Goal: Browse casually: Explore the website without a specific task or goal

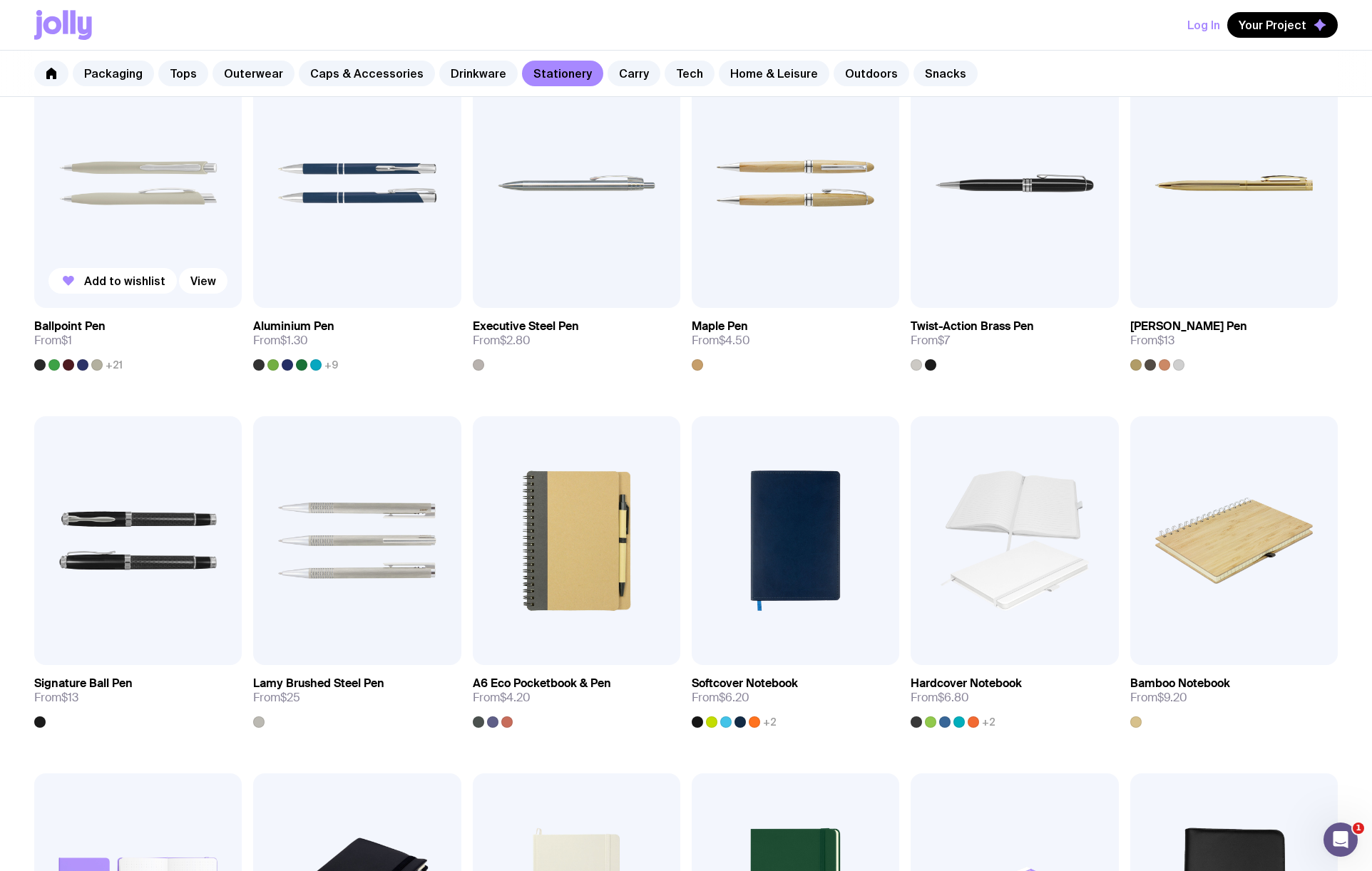
click at [181, 231] on img at bounding box center [138, 182] width 208 height 250
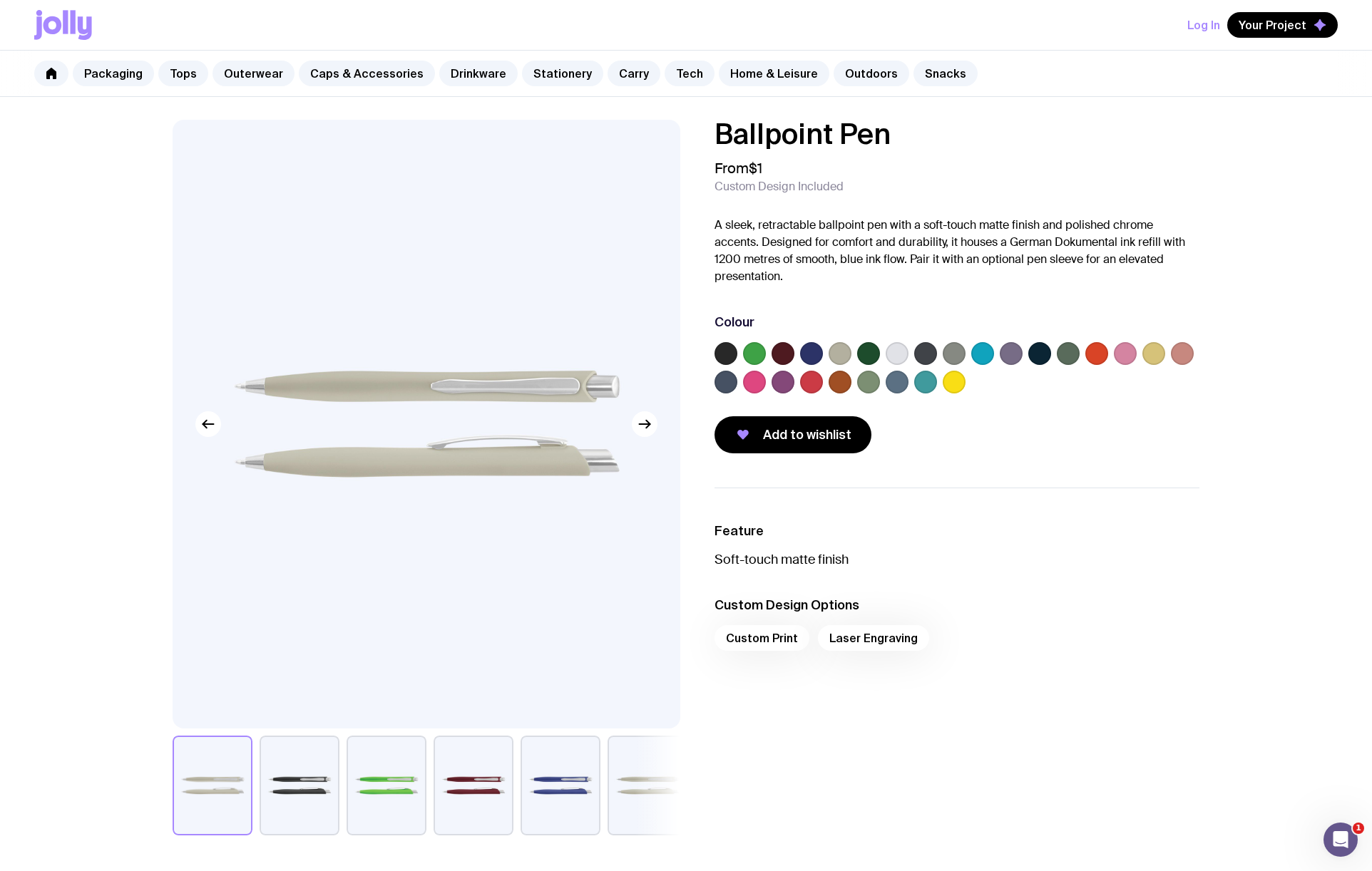
click at [960, 385] on label at bounding box center [954, 382] width 23 height 23
click at [0, 0] on input "radio" at bounding box center [0, 0] width 0 height 0
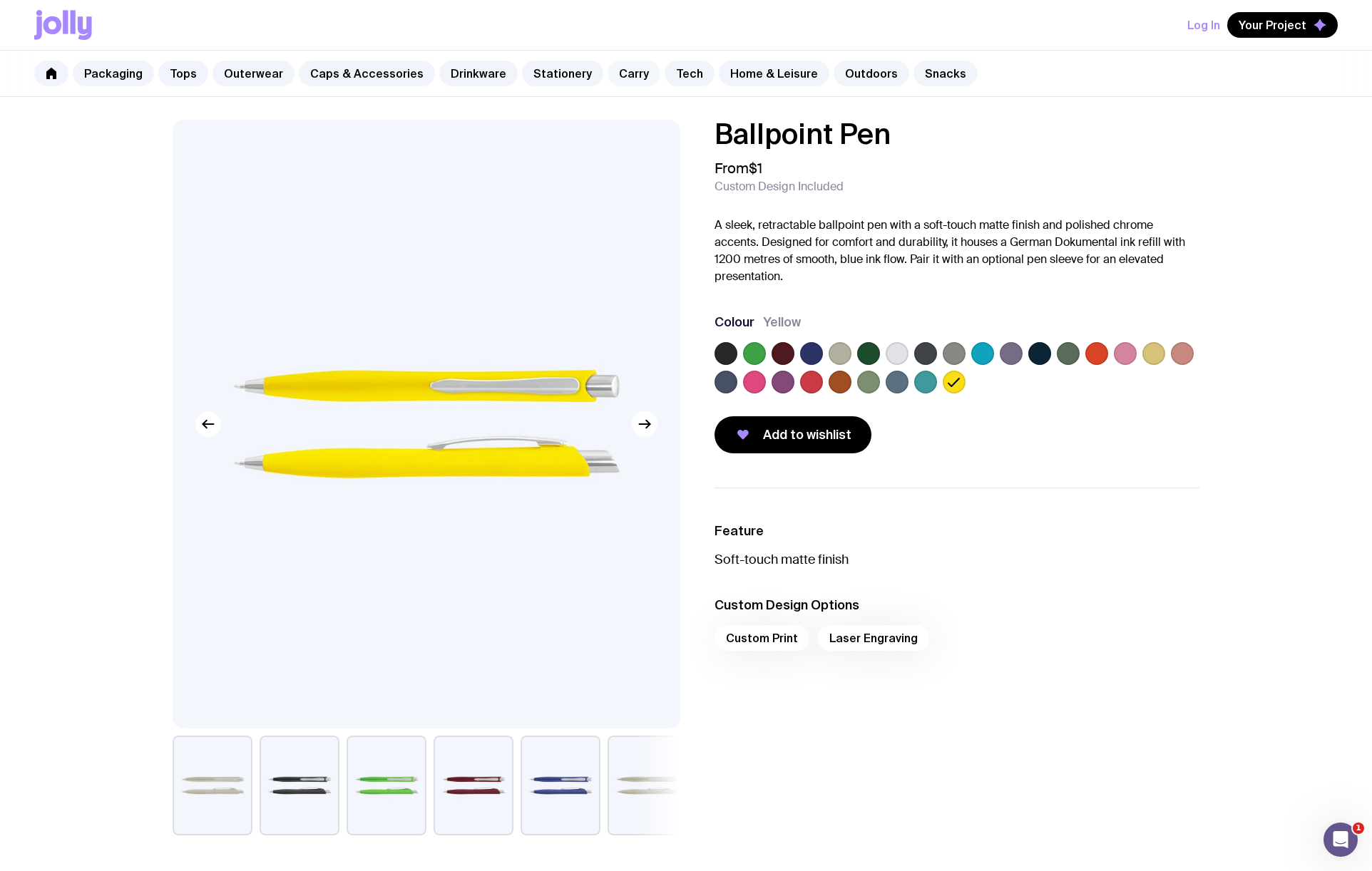
click at [622, 73] on link "Carry" at bounding box center [634, 73] width 53 height 25
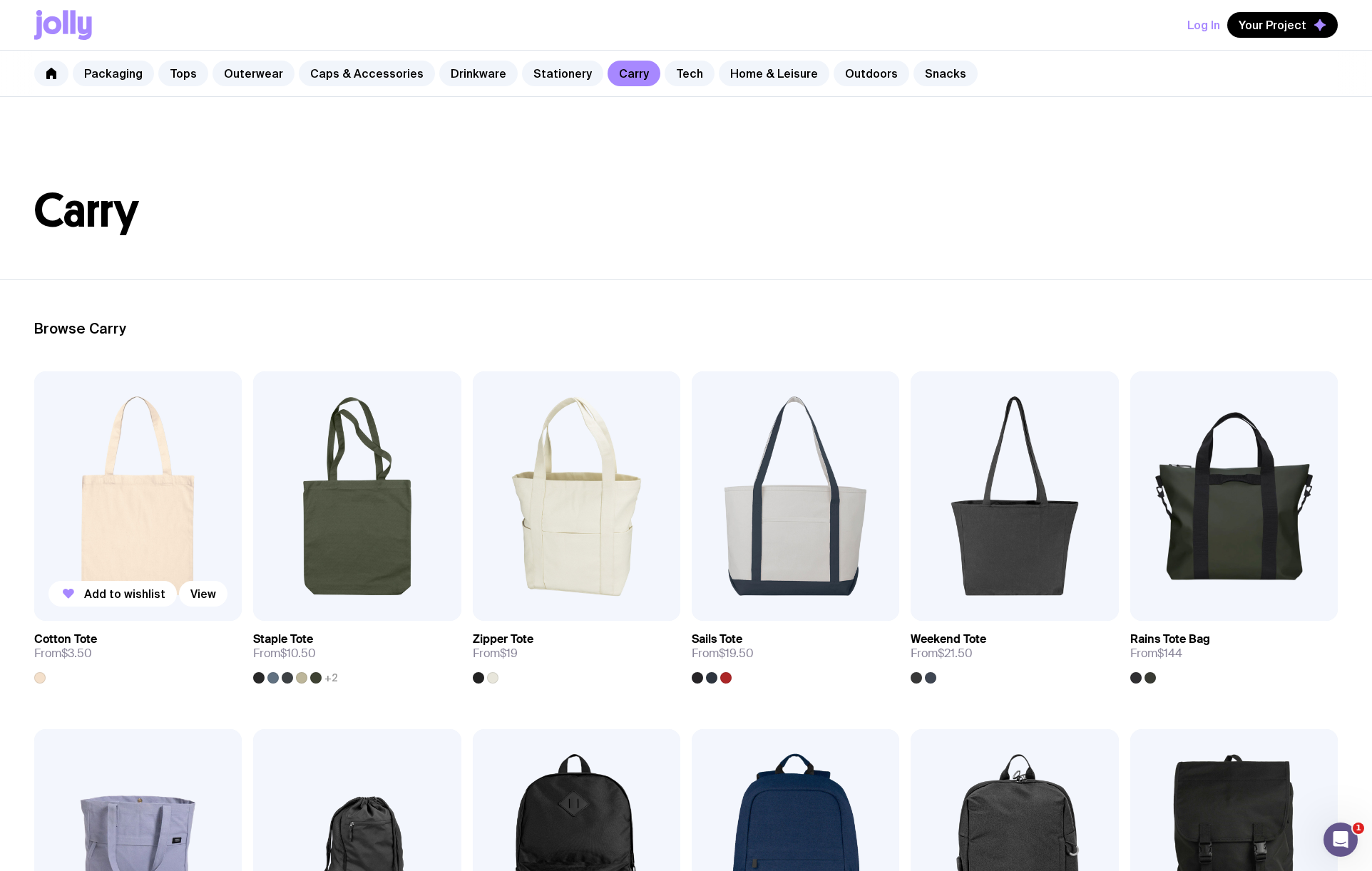
click at [167, 512] on img at bounding box center [138, 495] width 208 height 250
click at [401, 544] on img at bounding box center [357, 495] width 208 height 250
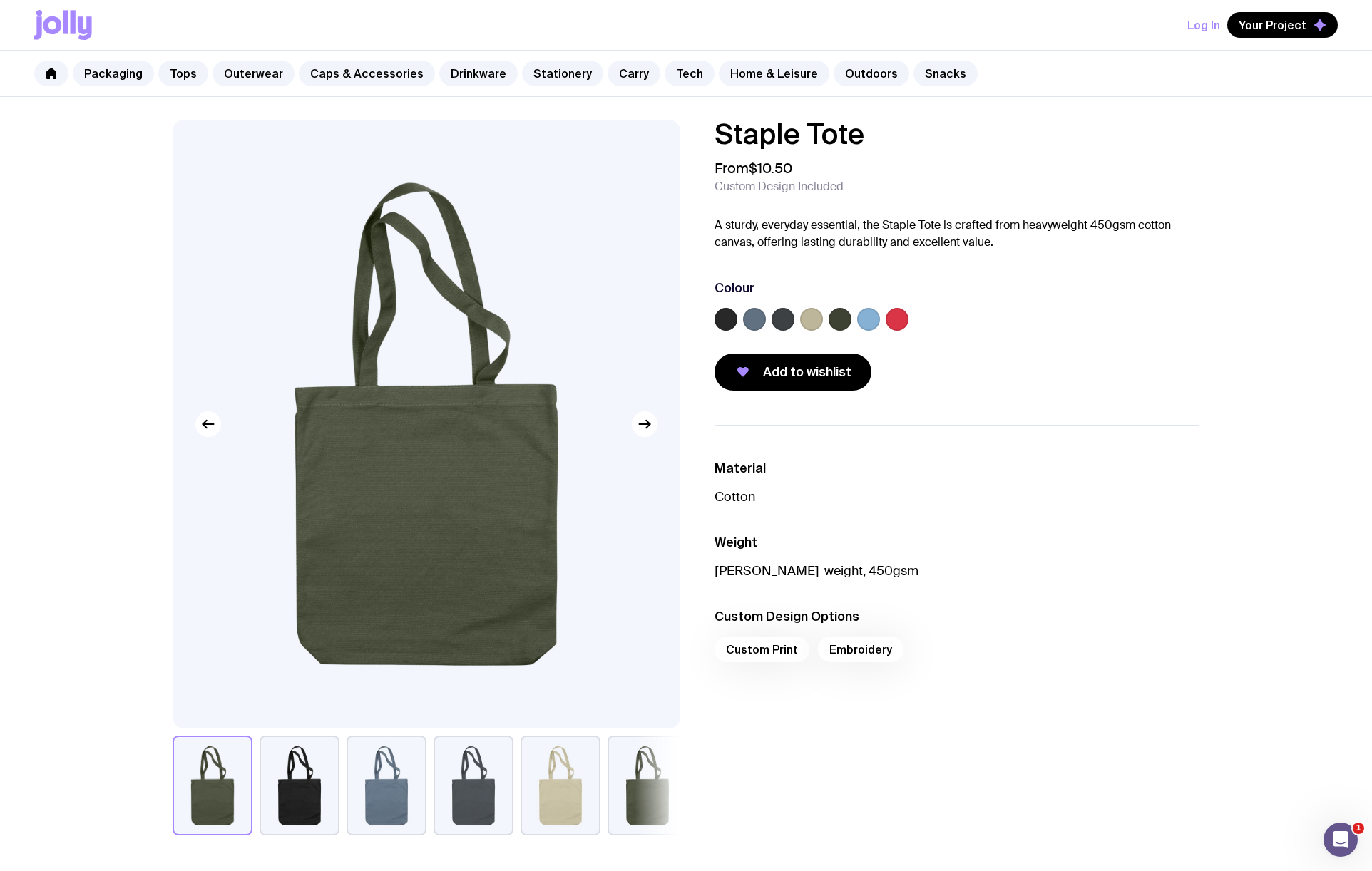
click at [804, 319] on label at bounding box center [811, 318] width 23 height 23
click at [0, 0] on input "radio" at bounding box center [0, 0] width 0 height 0
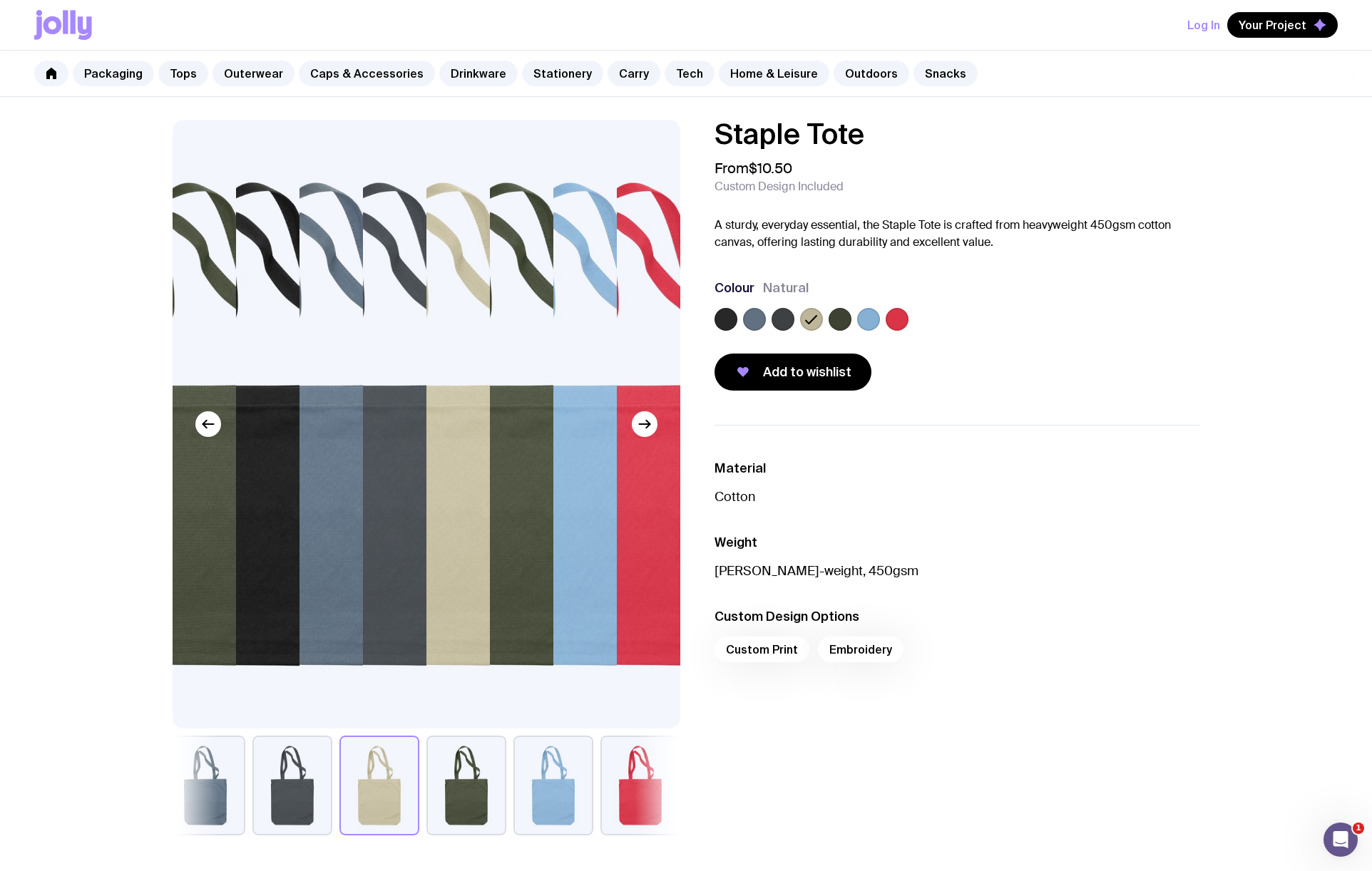
scroll to position [5, 0]
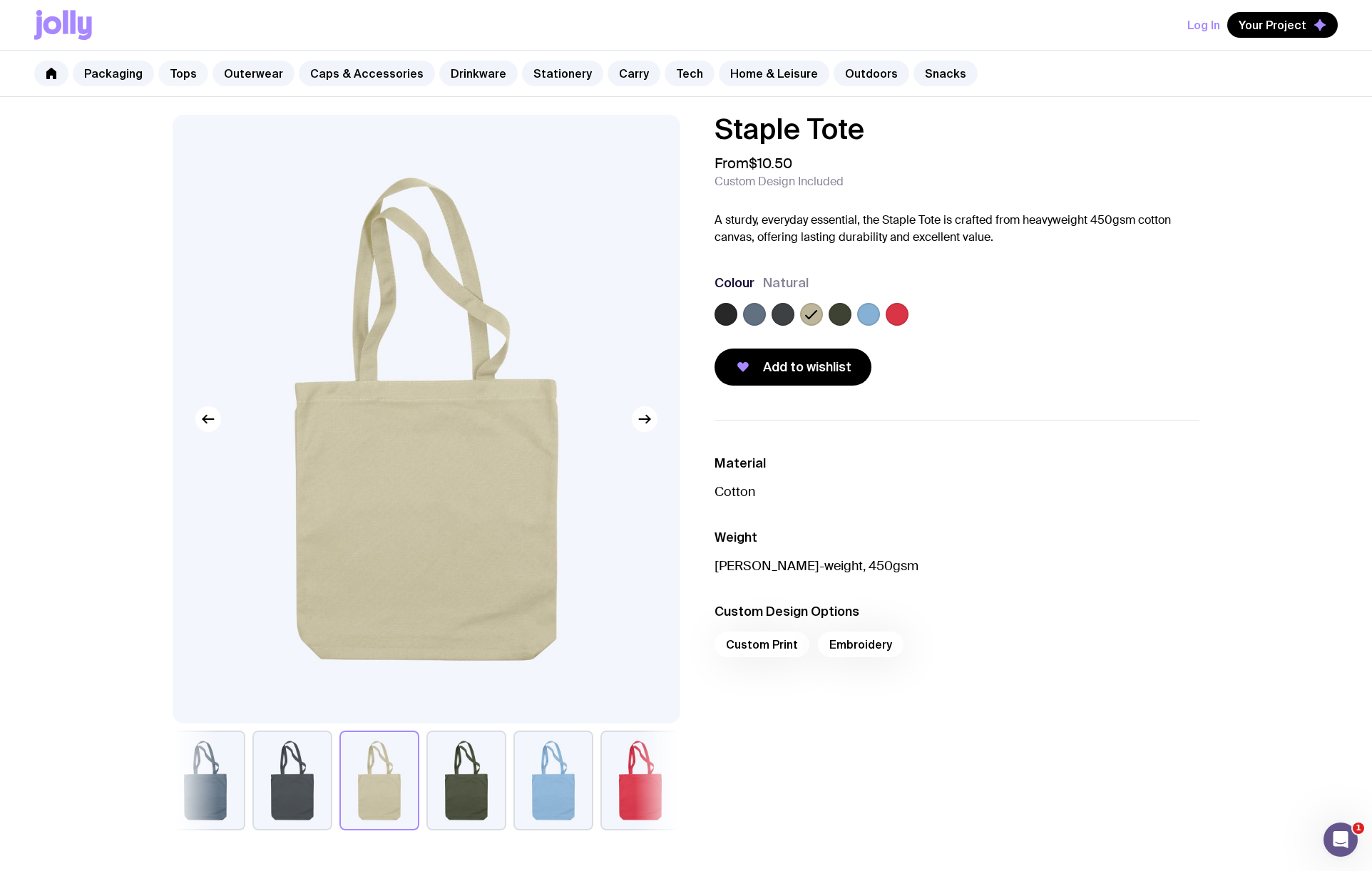
click at [179, 73] on link "Tops" at bounding box center [182, 73] width 50 height 25
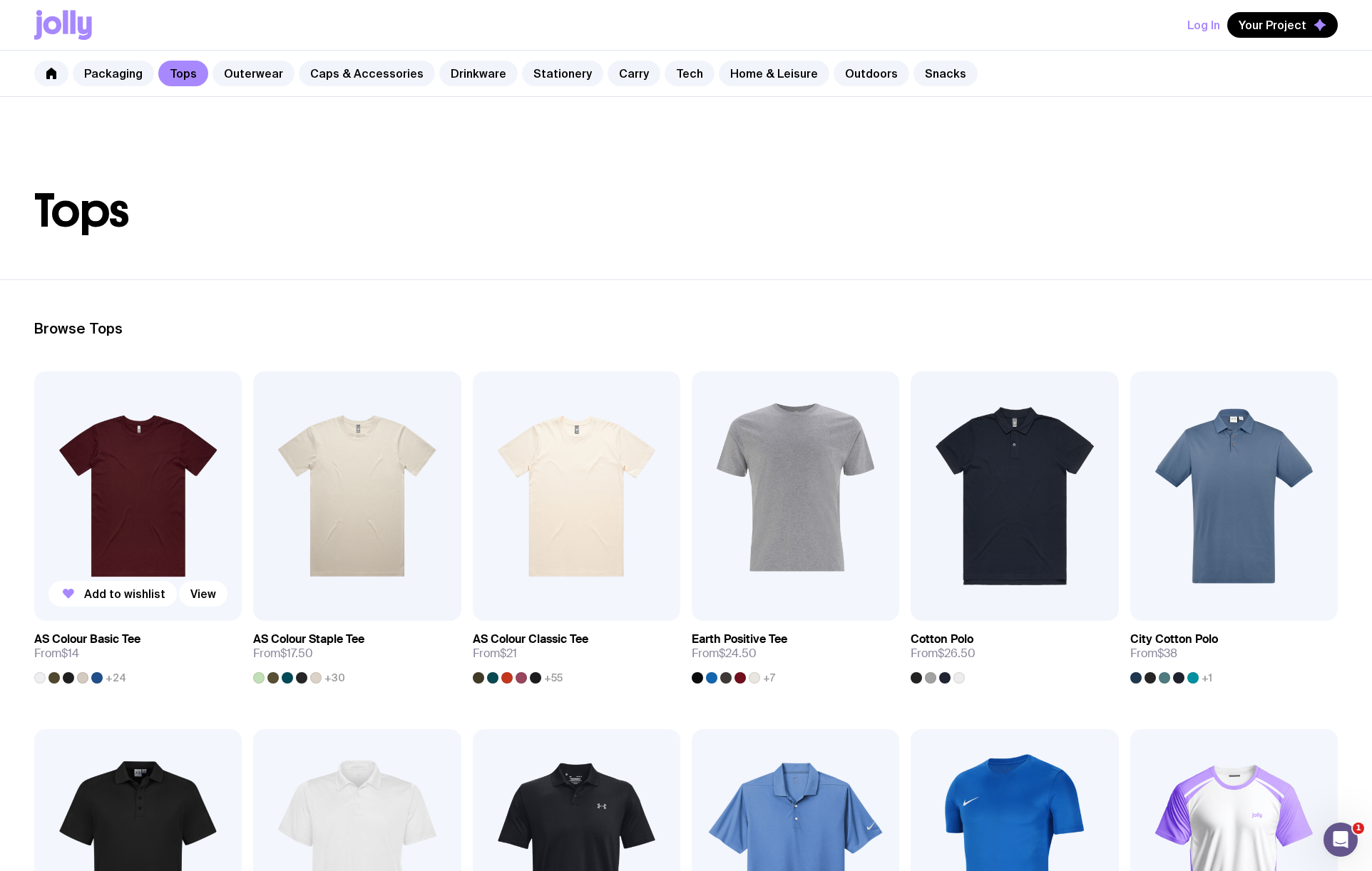
click at [148, 508] on img at bounding box center [138, 495] width 208 height 250
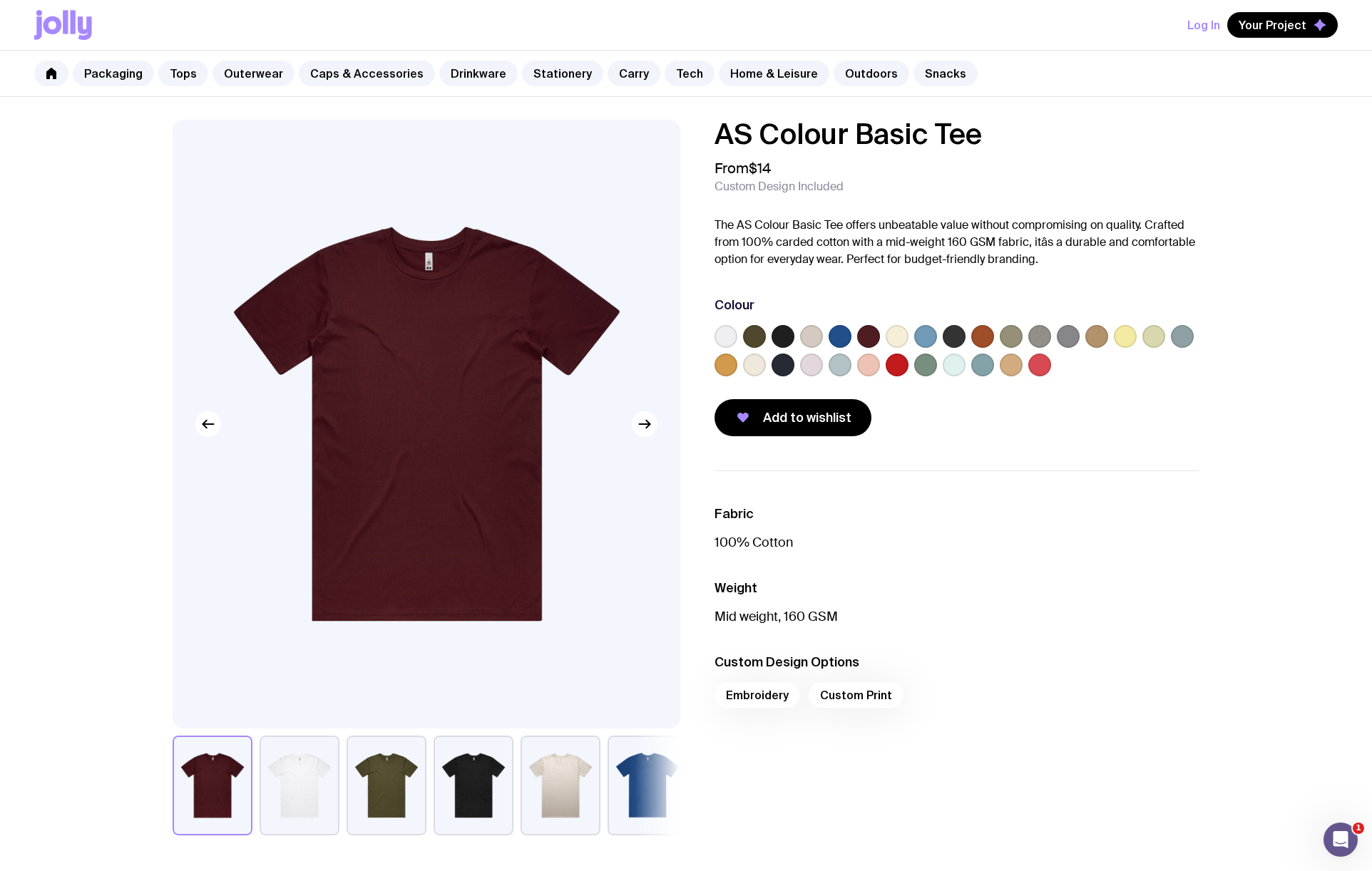
click at [728, 330] on label at bounding box center [725, 336] width 23 height 23
click at [0, 0] on input "radio" at bounding box center [0, 0] width 0 height 0
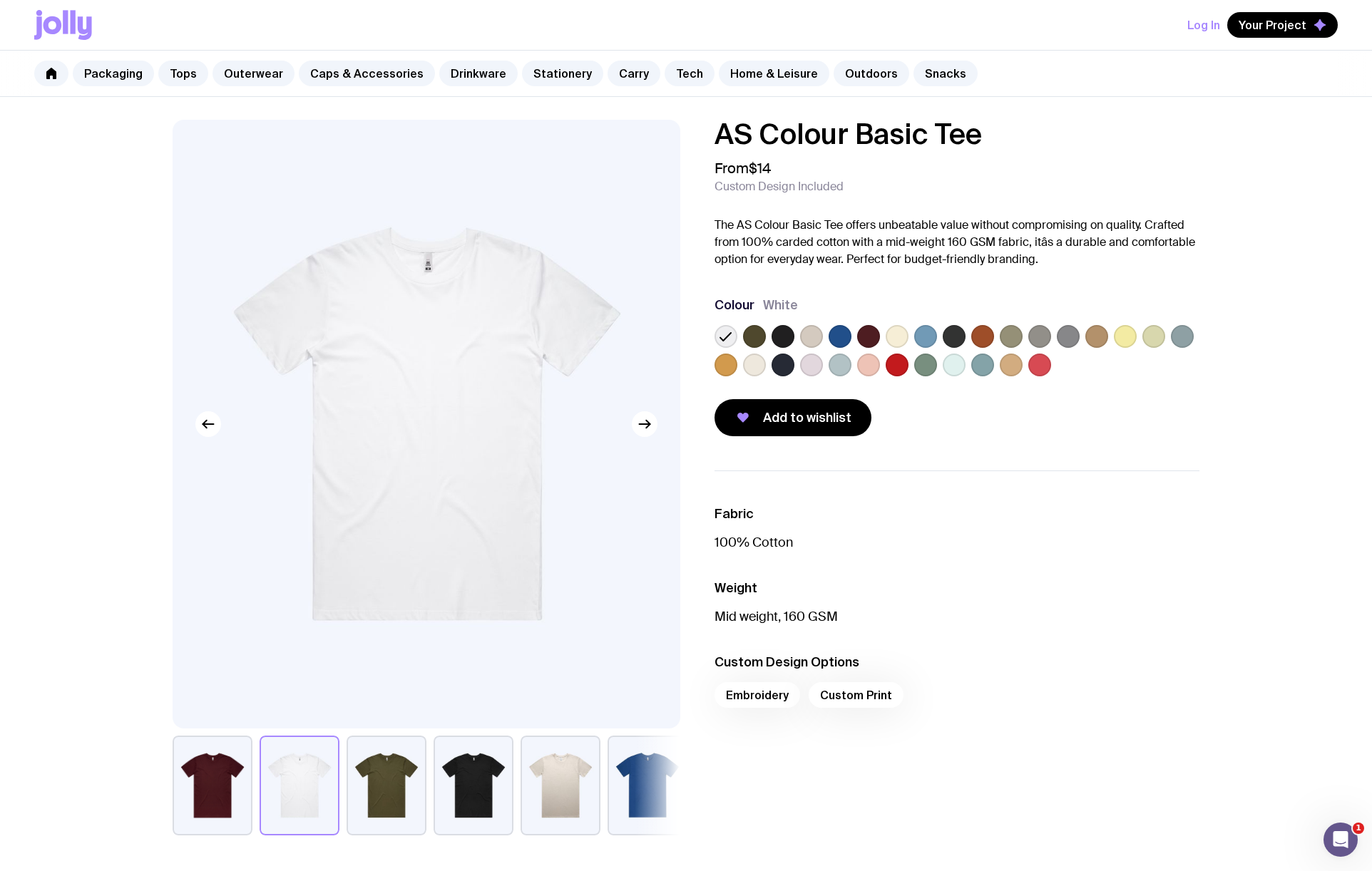
click at [752, 365] on label at bounding box center [754, 365] width 23 height 23
click at [0, 0] on input "radio" at bounding box center [0, 0] width 0 height 0
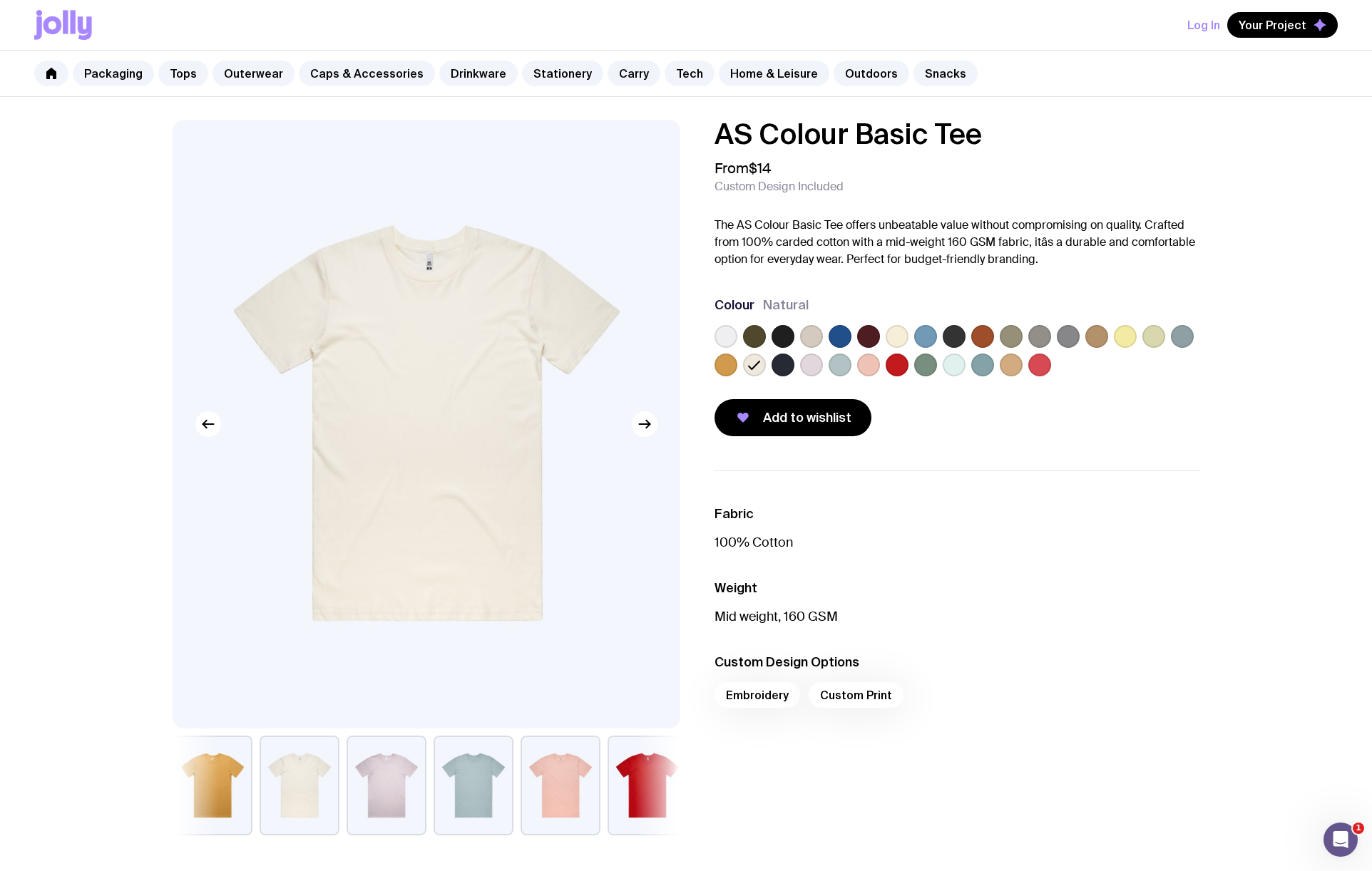
click at [956, 367] on label at bounding box center [954, 365] width 23 height 23
click at [0, 0] on input "radio" at bounding box center [0, 0] width 0 height 0
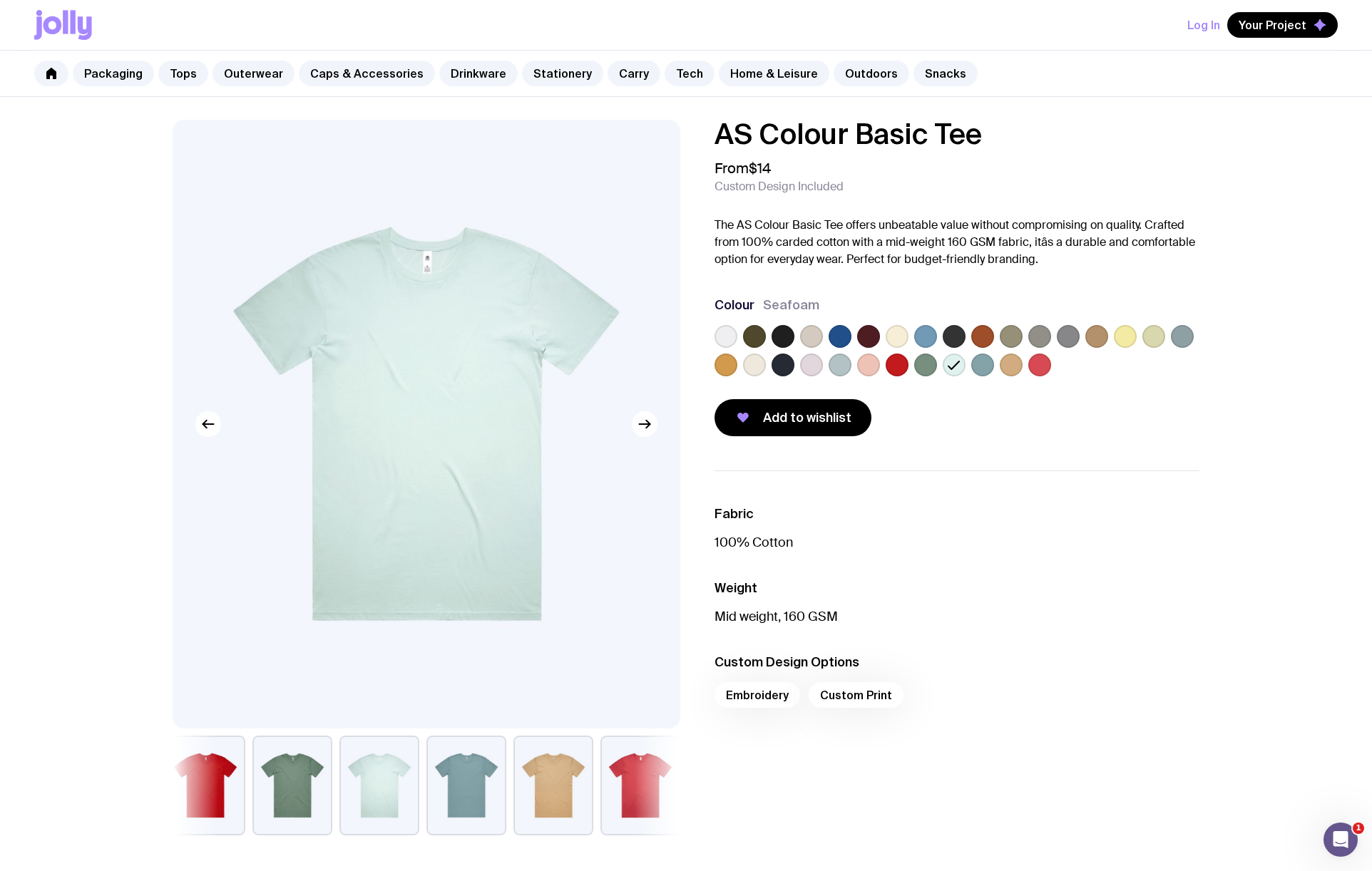
click at [722, 342] on label at bounding box center [725, 336] width 23 height 23
click at [0, 0] on input "radio" at bounding box center [0, 0] width 0 height 0
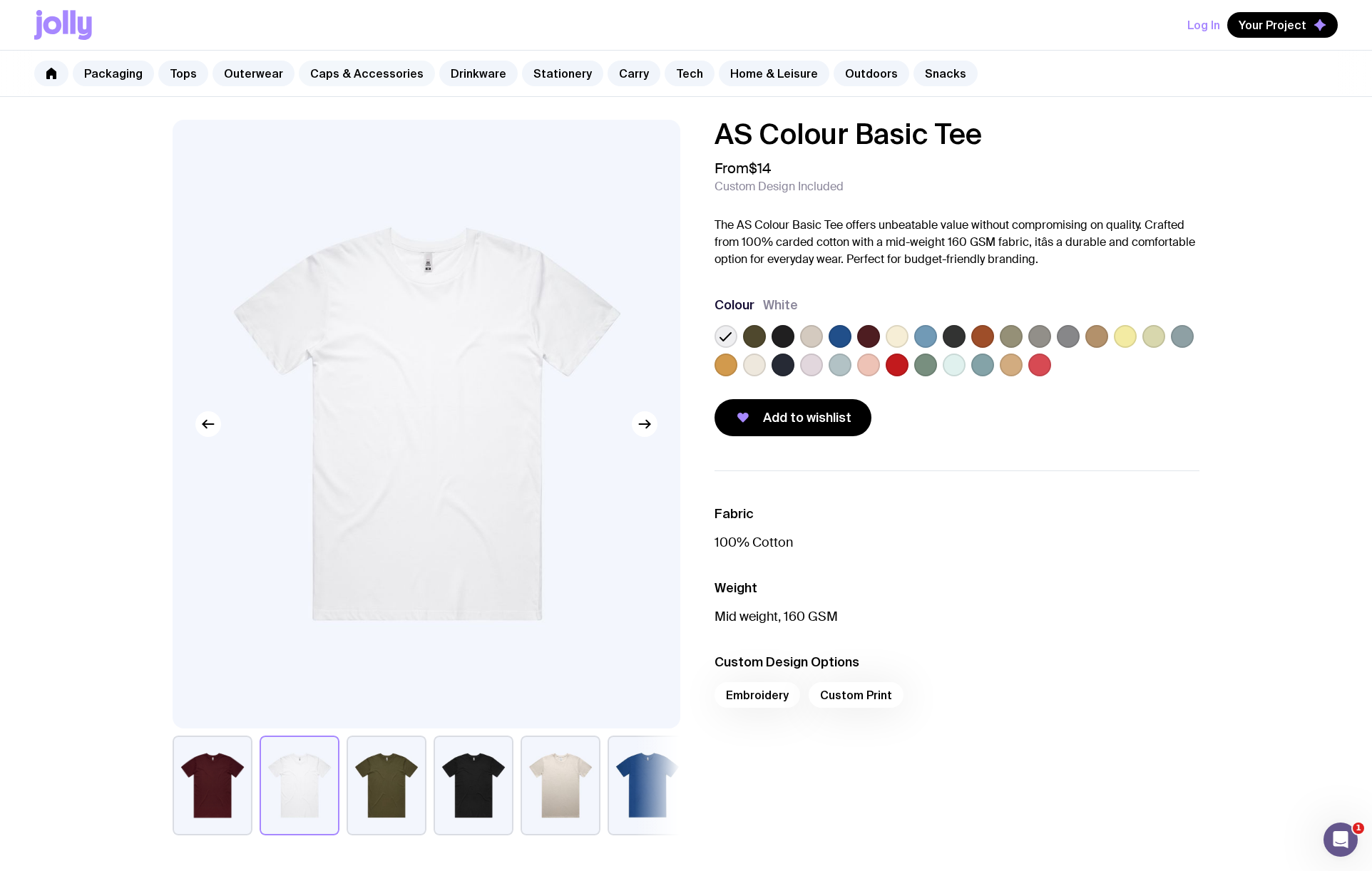
click at [341, 77] on link "Caps & Accessories" at bounding box center [367, 73] width 136 height 25
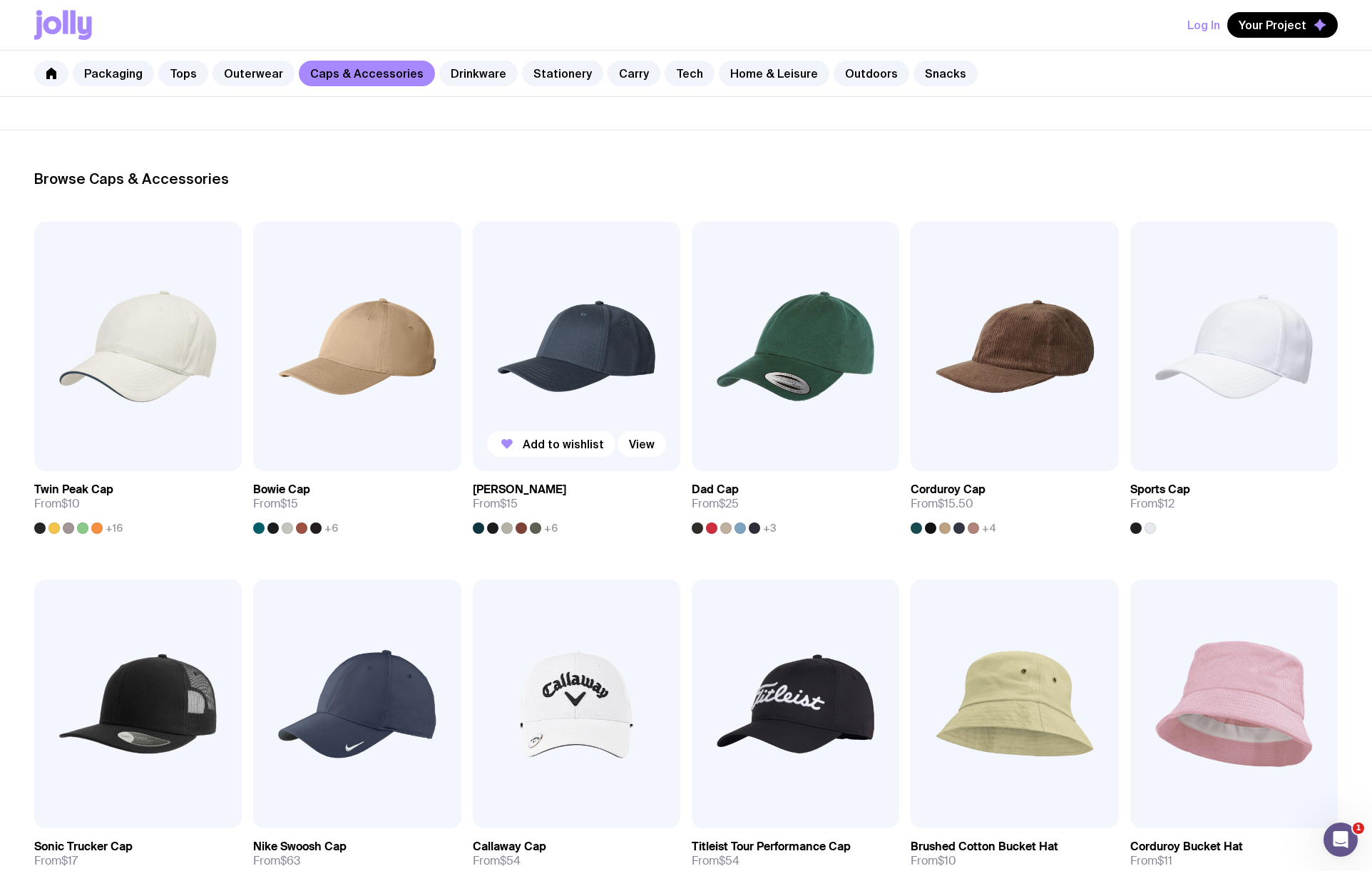
scroll to position [153, 0]
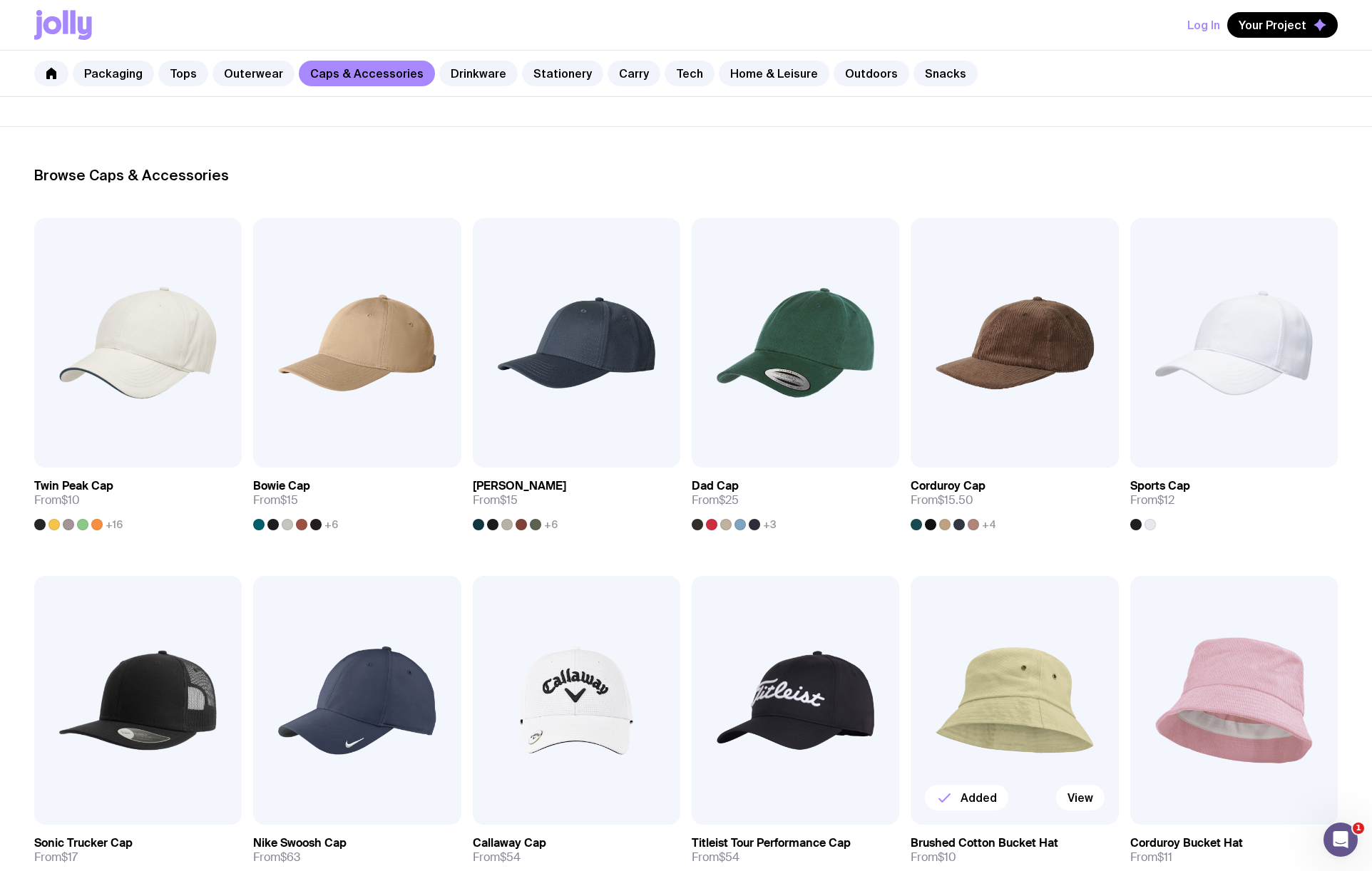
click at [974, 708] on img at bounding box center [1014, 700] width 208 height 250
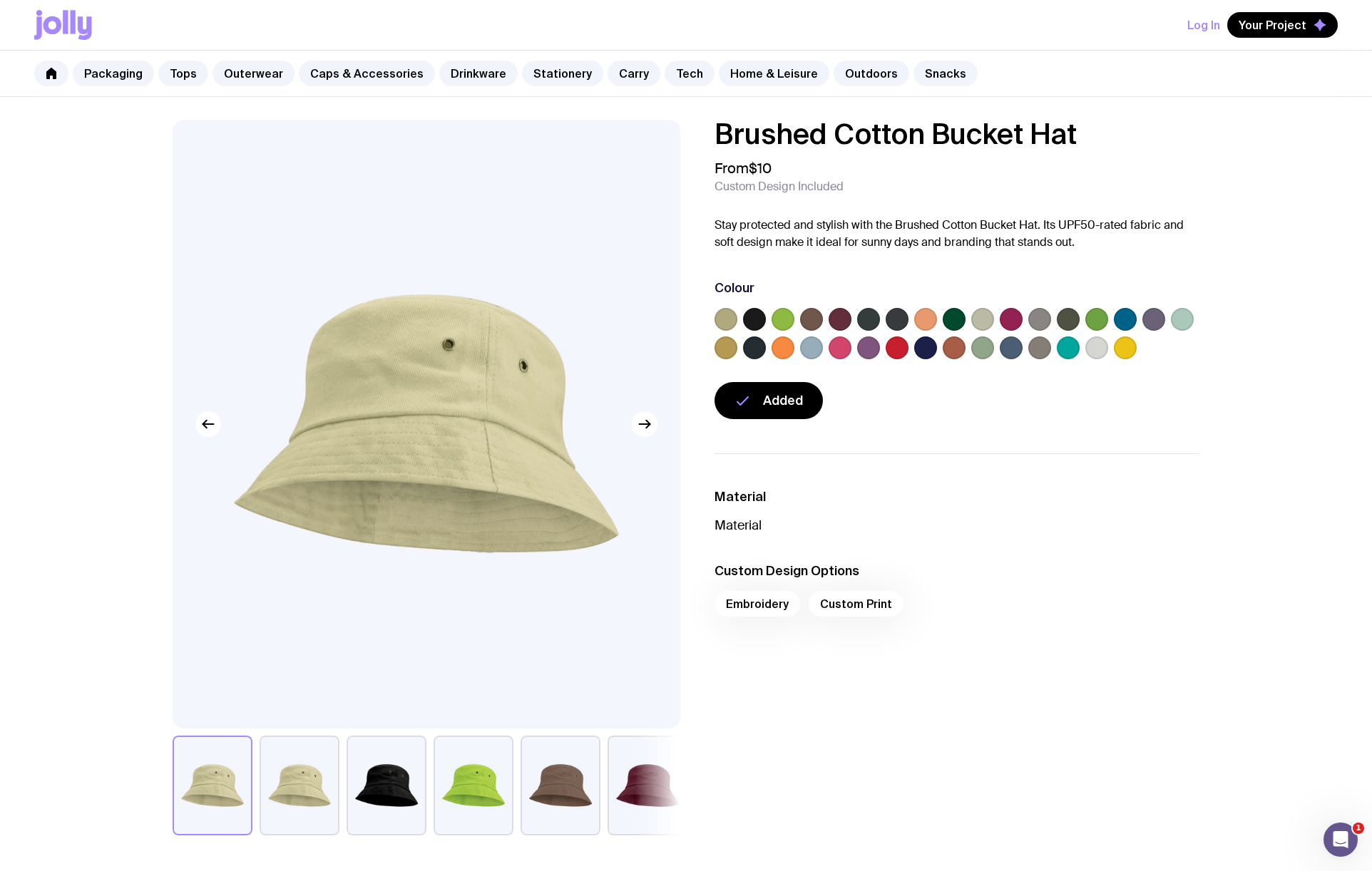
click at [976, 354] on label at bounding box center [982, 347] width 23 height 23
click at [0, 0] on input "radio" at bounding box center [0, 0] width 0 height 0
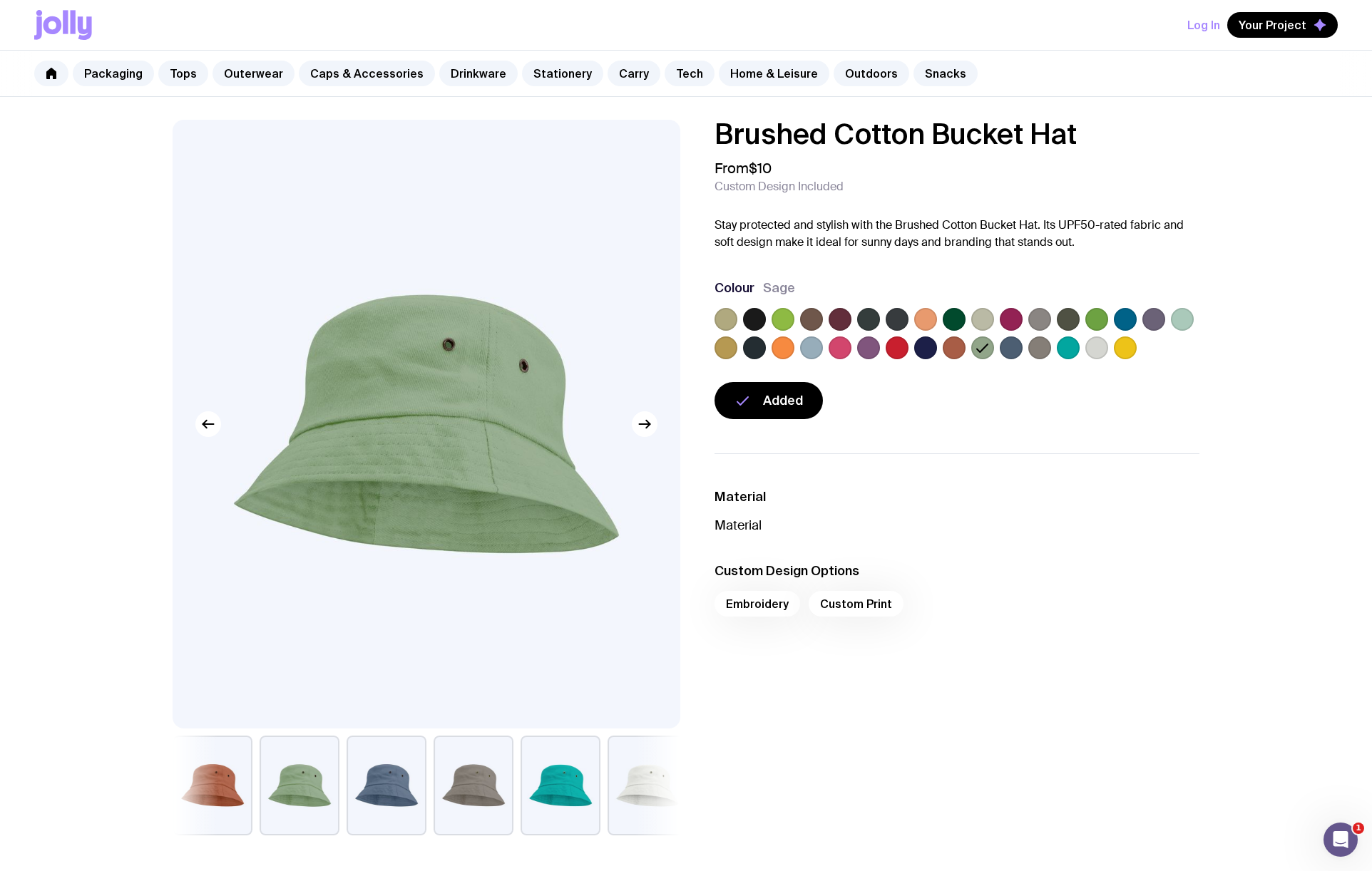
click at [1189, 321] on label at bounding box center [1181, 318] width 23 height 23
click at [0, 0] on input "radio" at bounding box center [0, 0] width 0 height 0
